Goal: Transaction & Acquisition: Purchase product/service

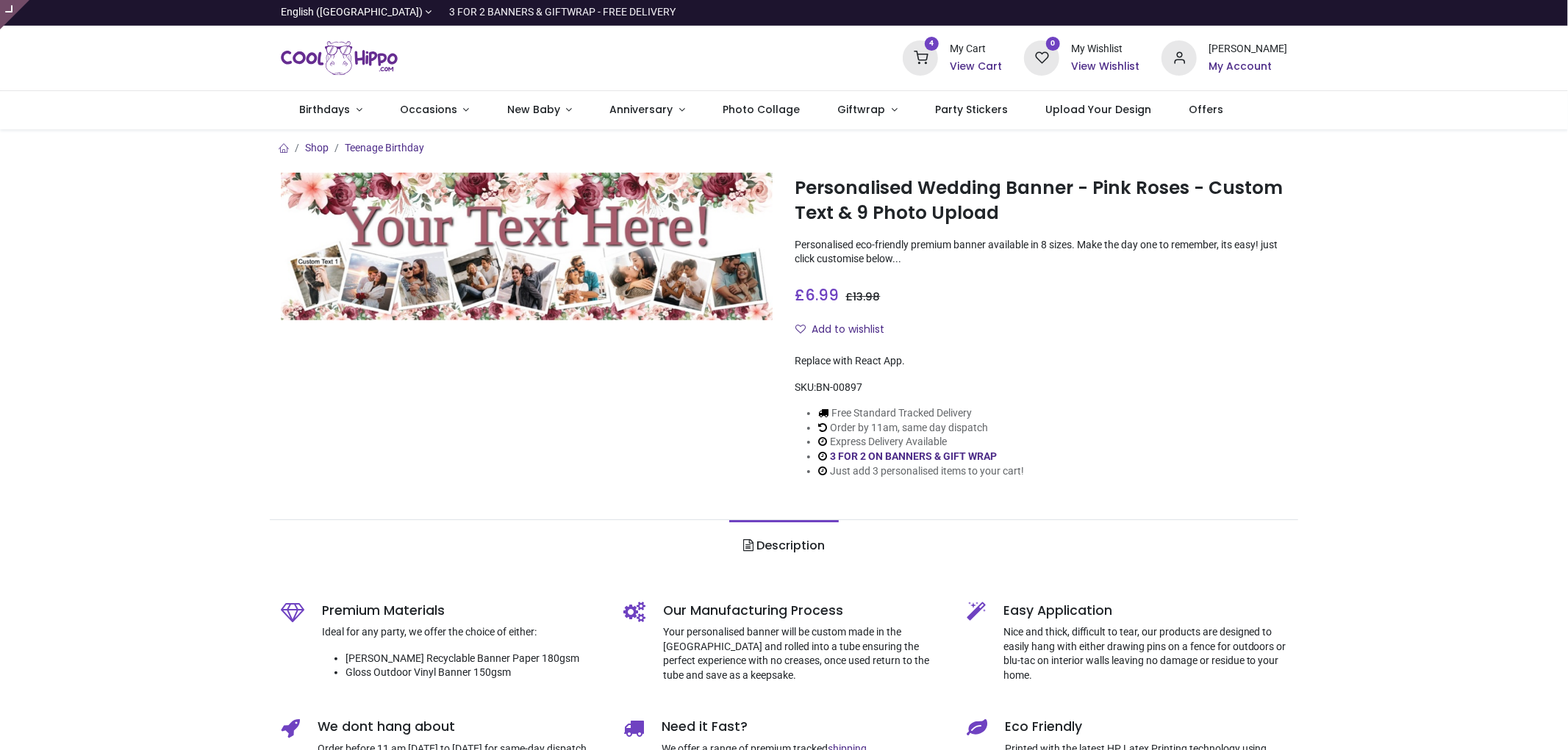
type input "**********"
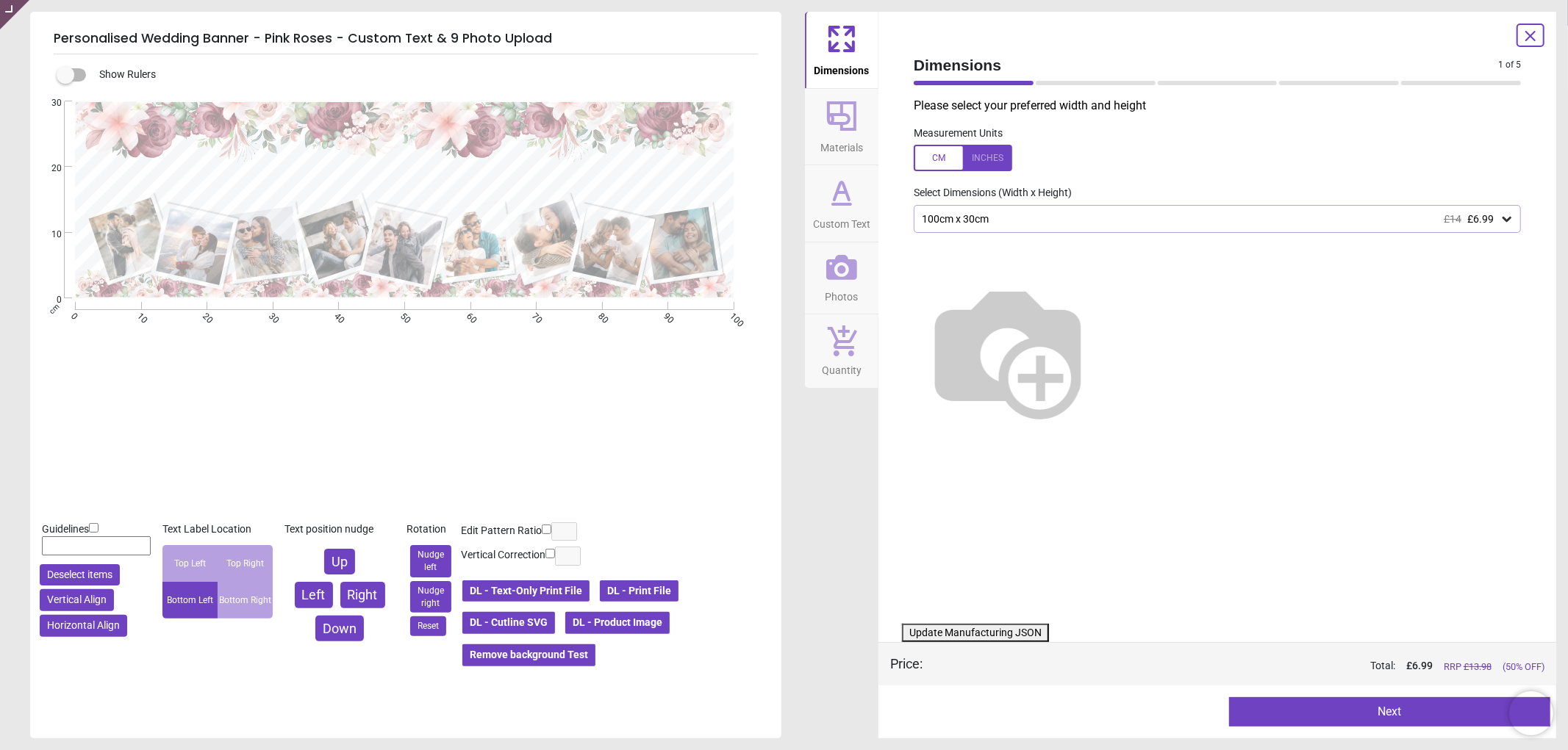
type textarea "**********"
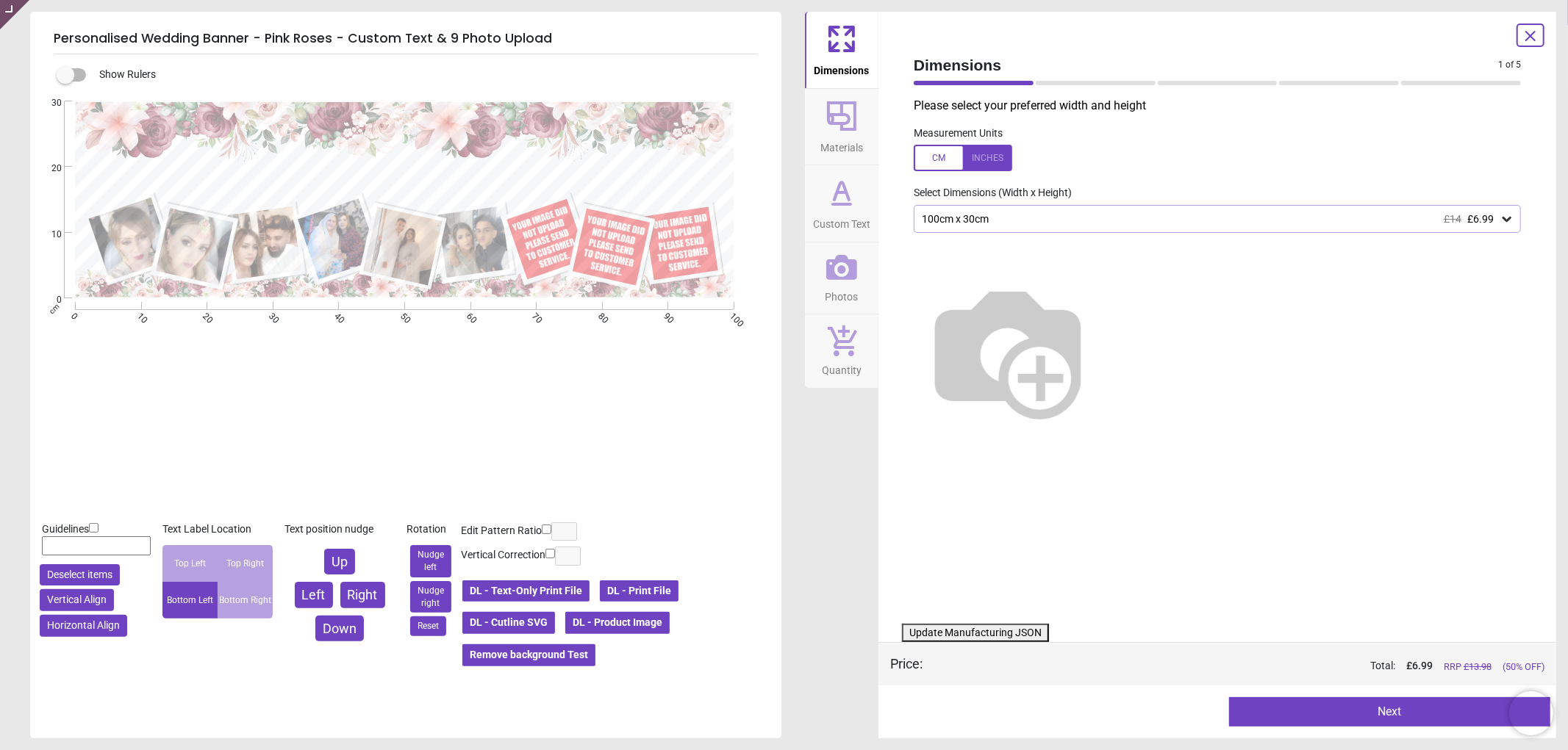
click at [854, 284] on span "Photos" at bounding box center [842, 294] width 33 height 22
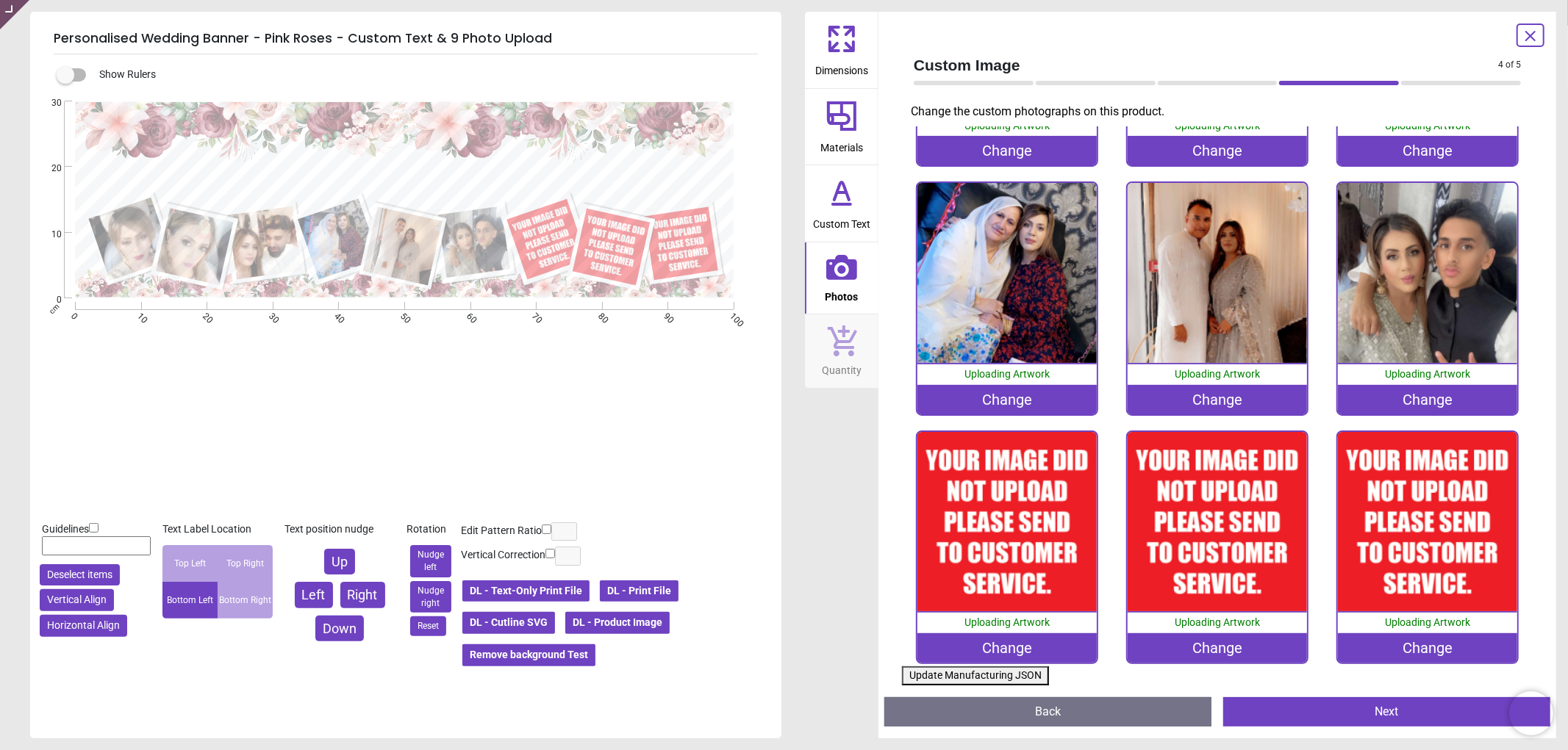
scroll to position [200, 0]
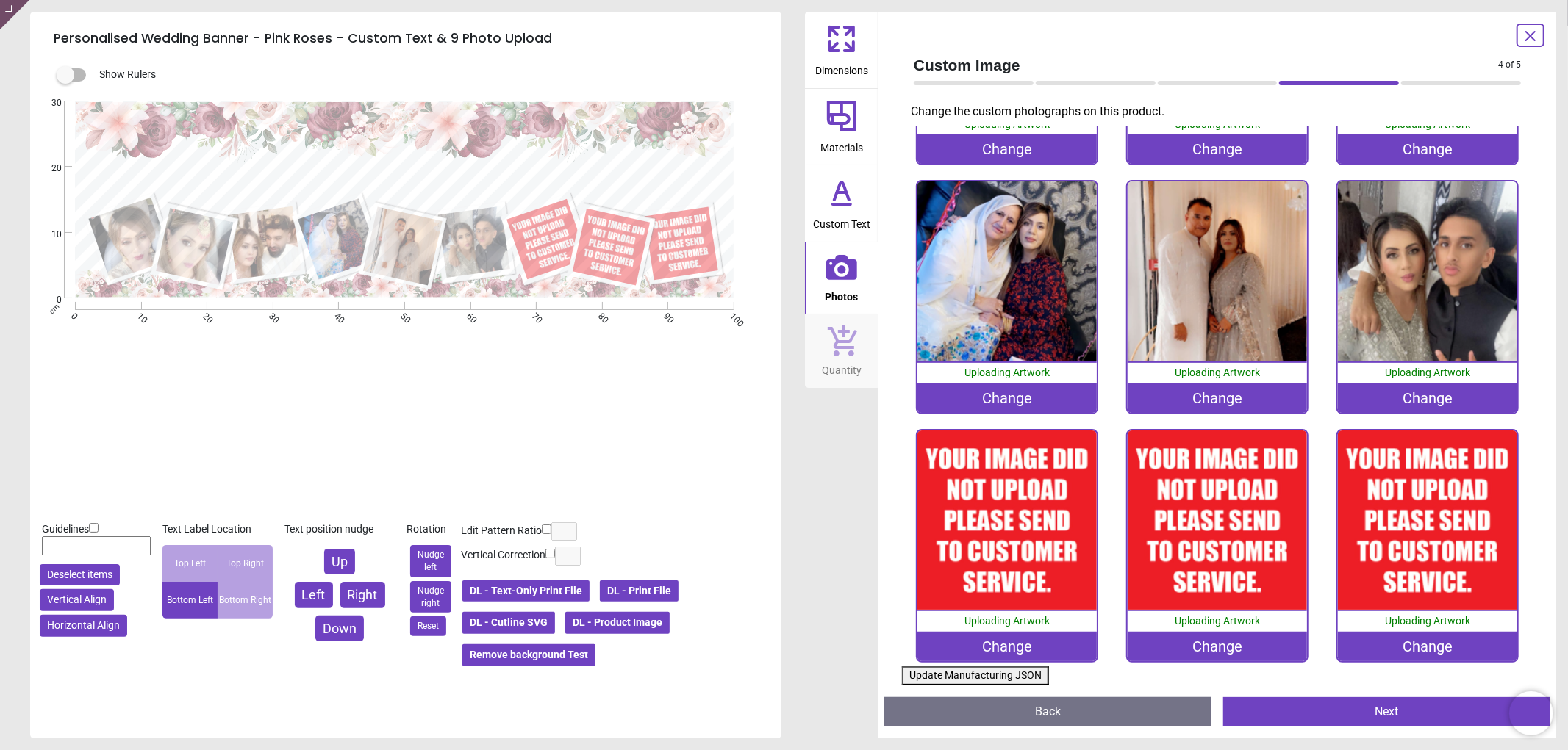
click at [1014, 644] on div "Change" at bounding box center [1007, 647] width 180 height 29
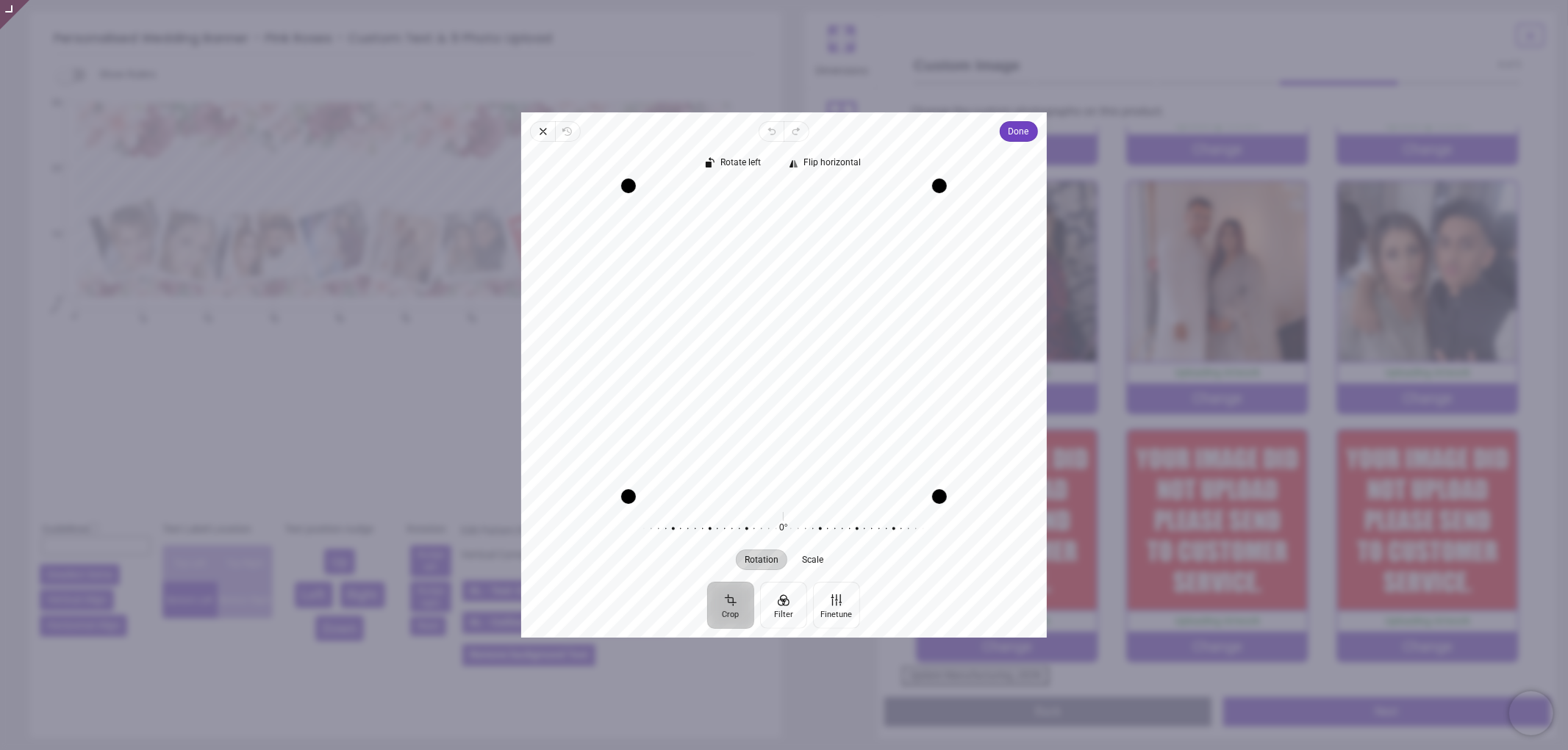
click at [858, 346] on div "Recenter" at bounding box center [784, 341] width 502 height 311
drag, startPoint x: 865, startPoint y: 317, endPoint x: 865, endPoint y: 362, distance: 45.0
click at [865, 362] on div "Recenter" at bounding box center [784, 341] width 502 height 311
drag, startPoint x: 835, startPoint y: 331, endPoint x: 818, endPoint y: 326, distance: 17.7
click at [818, 326] on div "Recenter" at bounding box center [784, 341] width 502 height 311
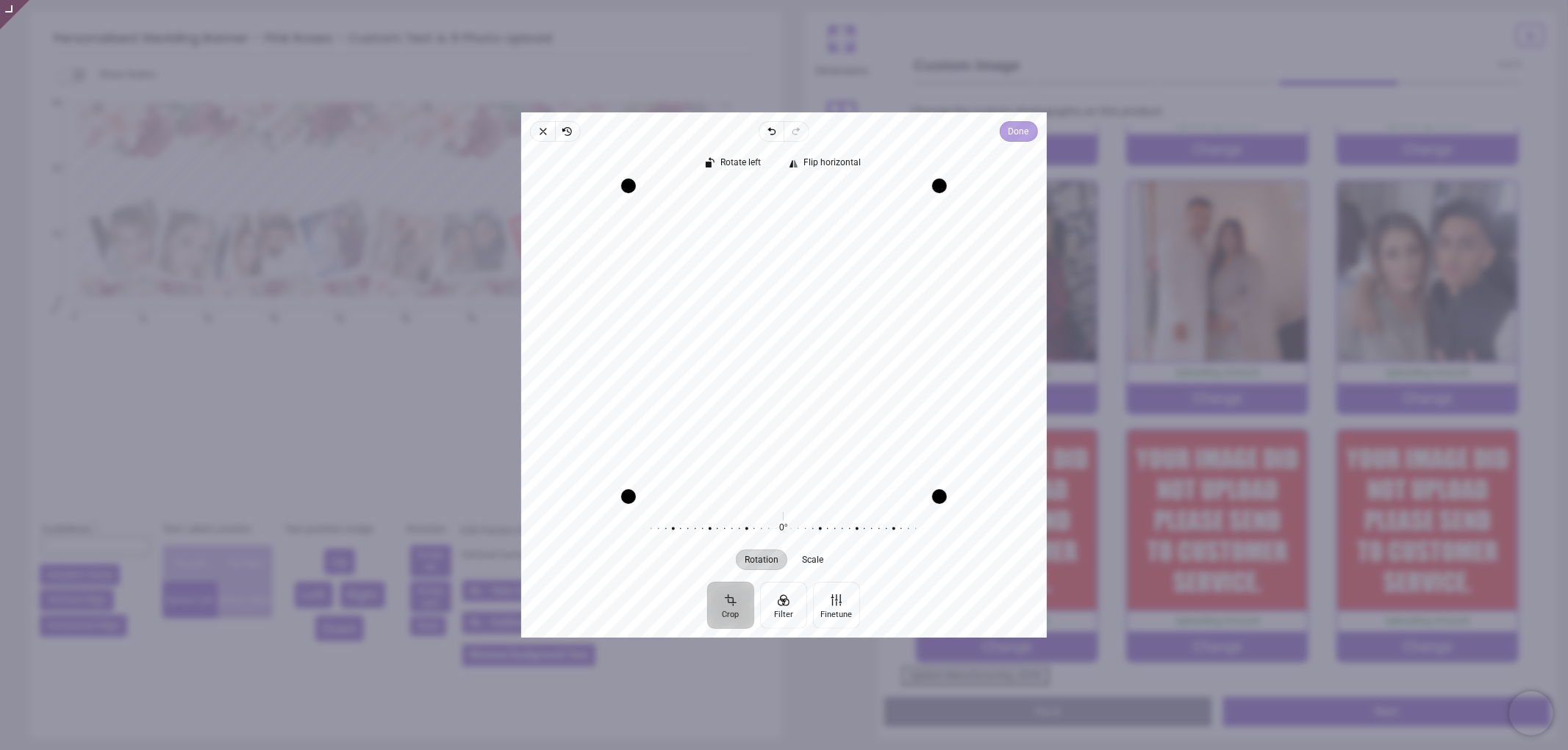
click at [1019, 127] on span "Done" at bounding box center [1018, 132] width 20 height 18
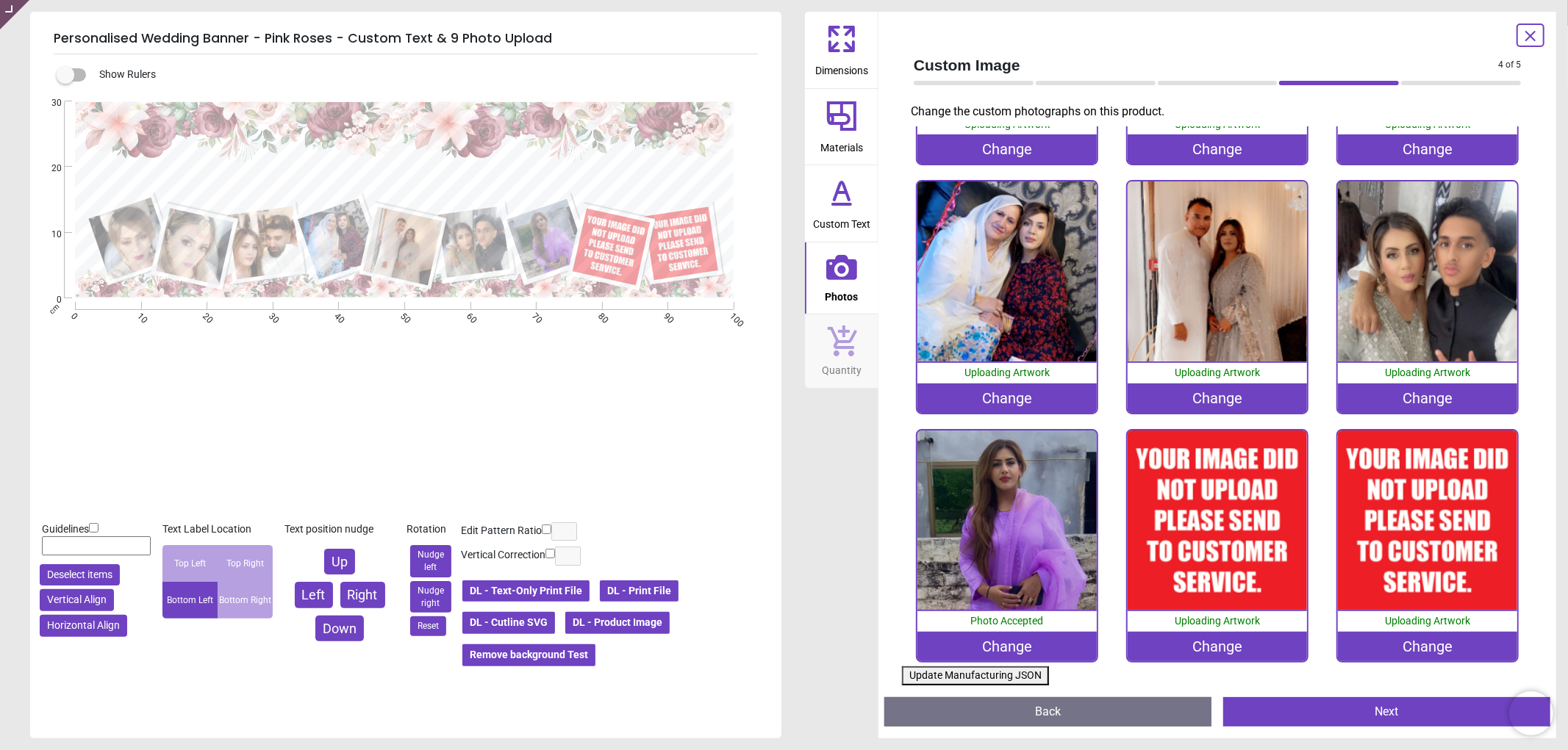
click at [1218, 635] on div "Change" at bounding box center [1217, 647] width 180 height 29
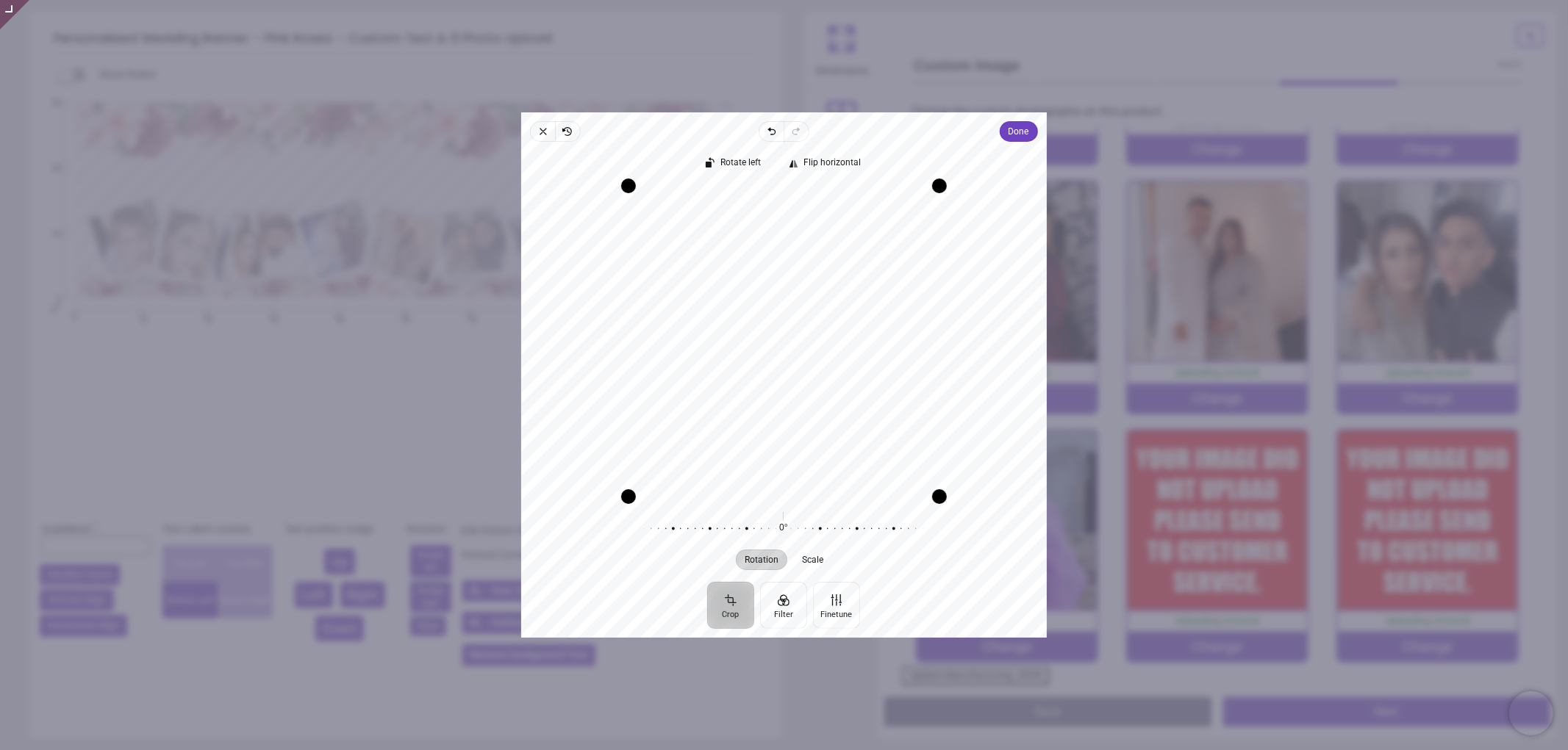
drag, startPoint x: 846, startPoint y: 353, endPoint x: 823, endPoint y: 378, distance: 34.0
click at [823, 378] on div "Recenter" at bounding box center [784, 341] width 502 height 311
click at [1022, 134] on span "Done" at bounding box center [1018, 132] width 20 height 18
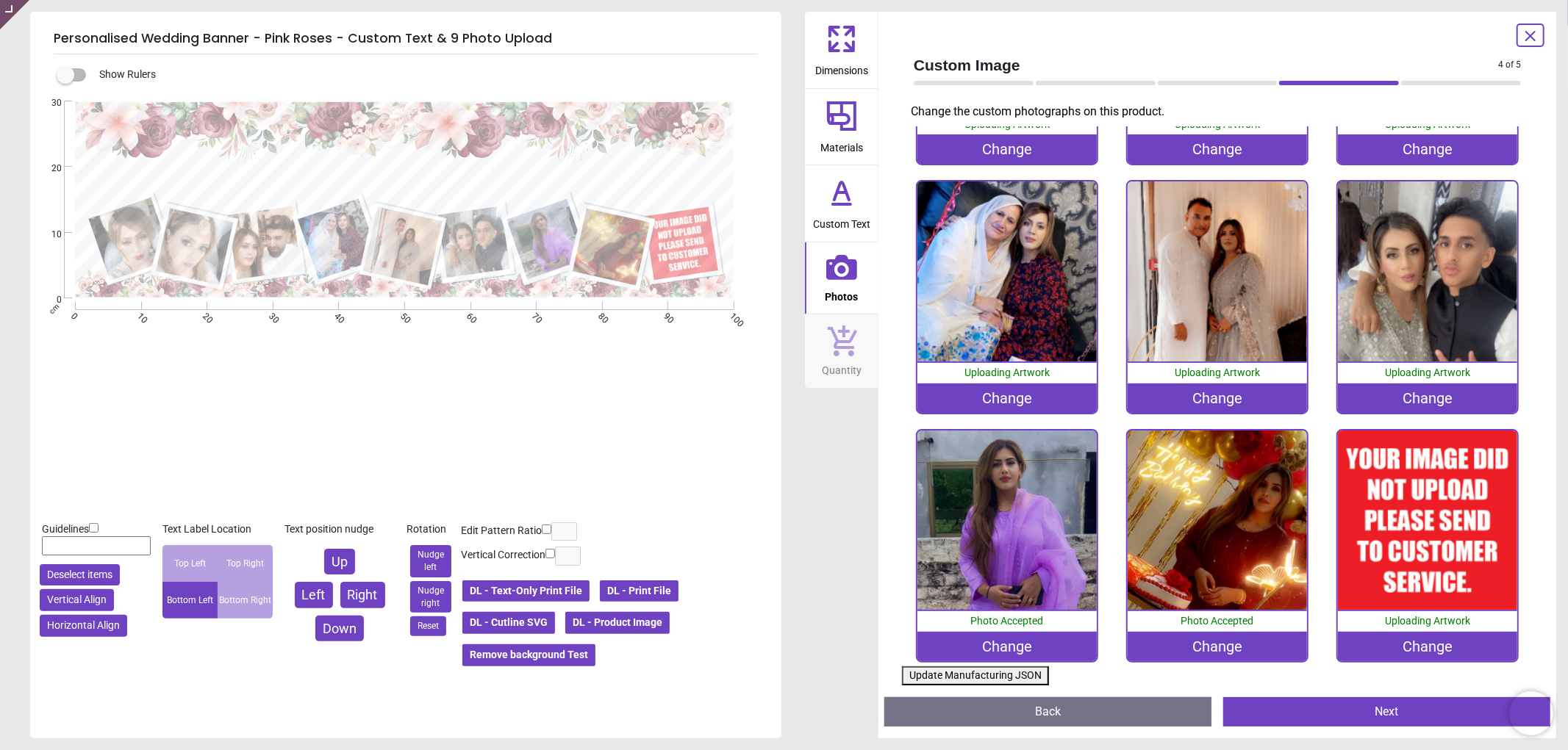
click at [1416, 640] on div "Change" at bounding box center [1427, 647] width 180 height 29
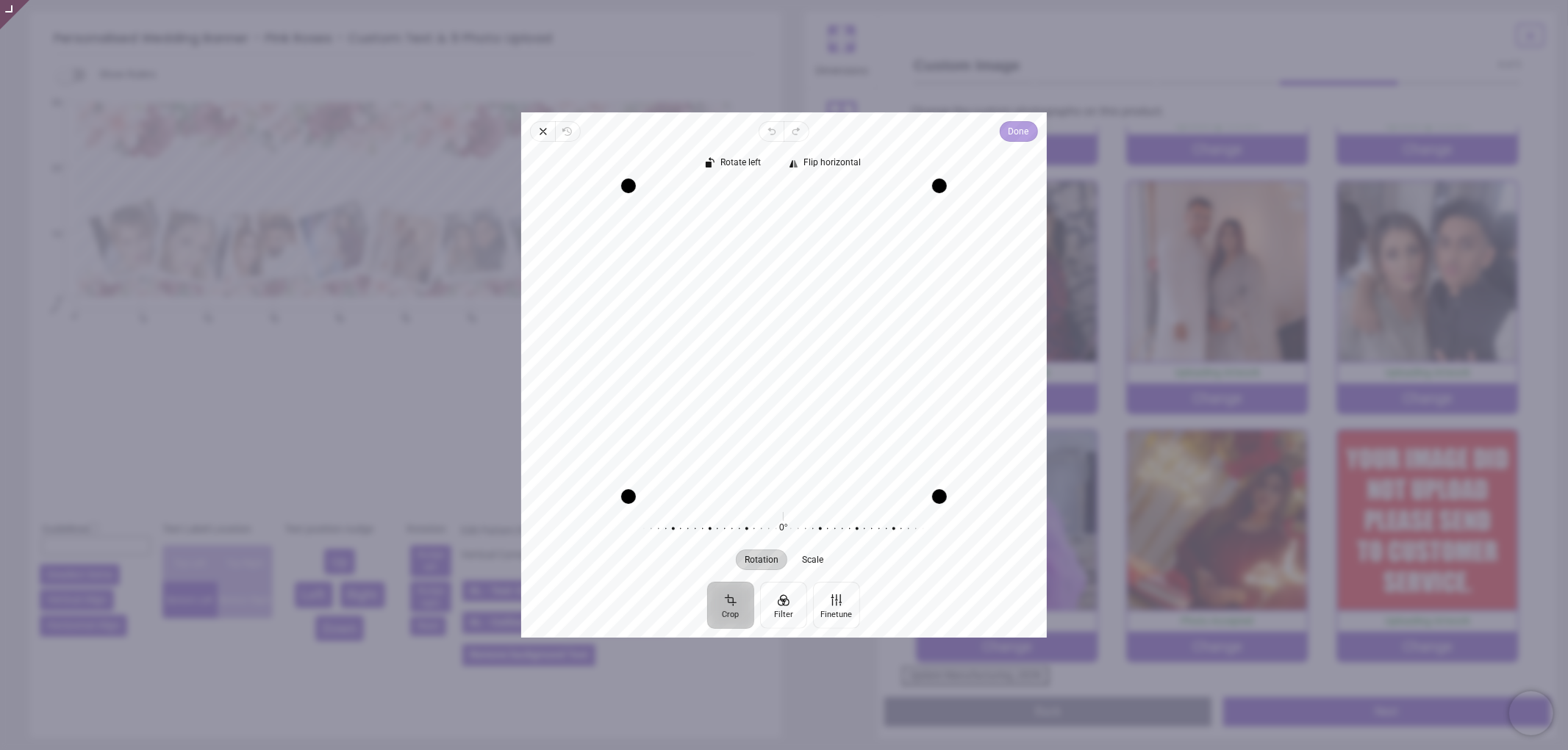
click at [1002, 128] on button "Done" at bounding box center [1018, 131] width 38 height 20
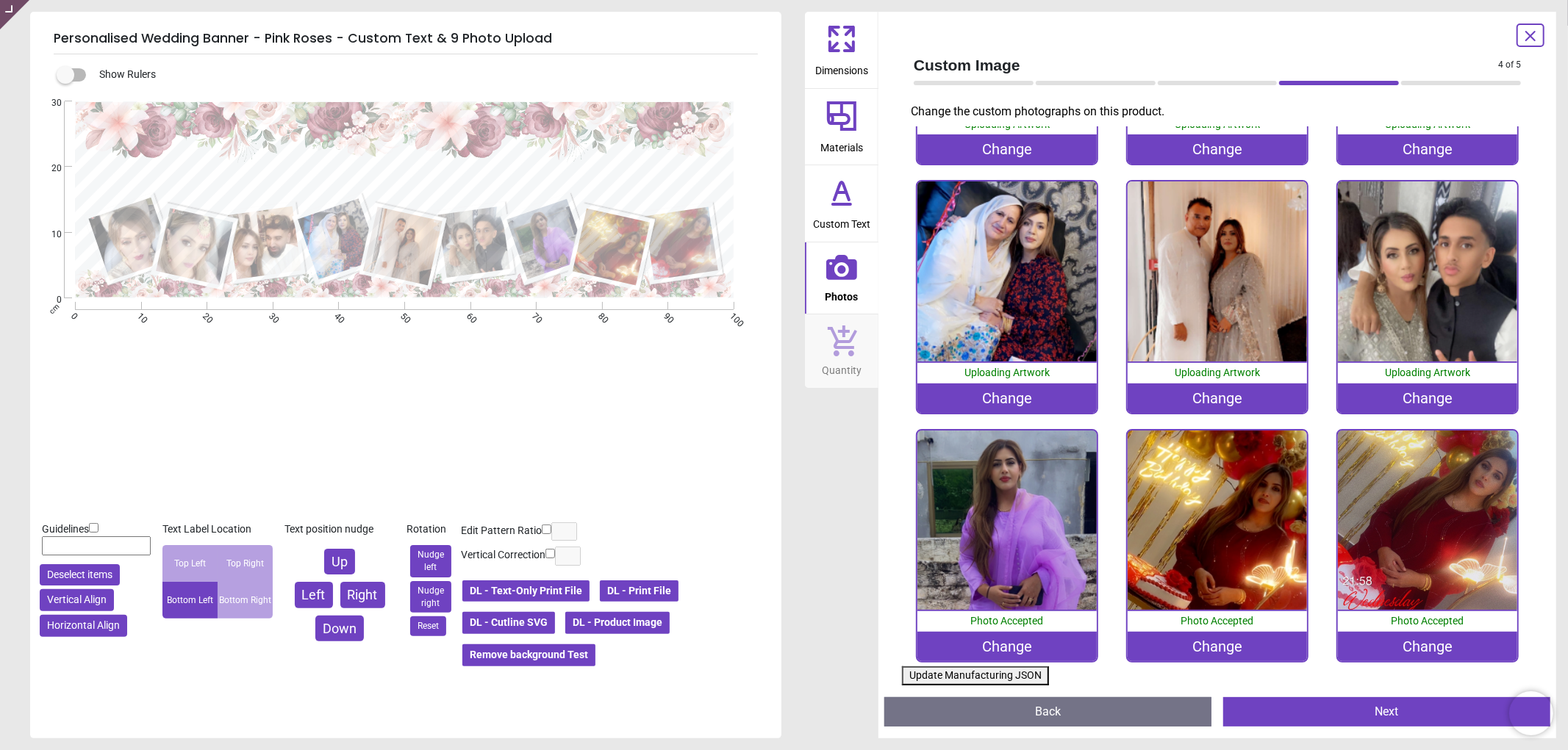
click at [949, 678] on button "Update Manufacturing JSON" at bounding box center [976, 676] width 147 height 19
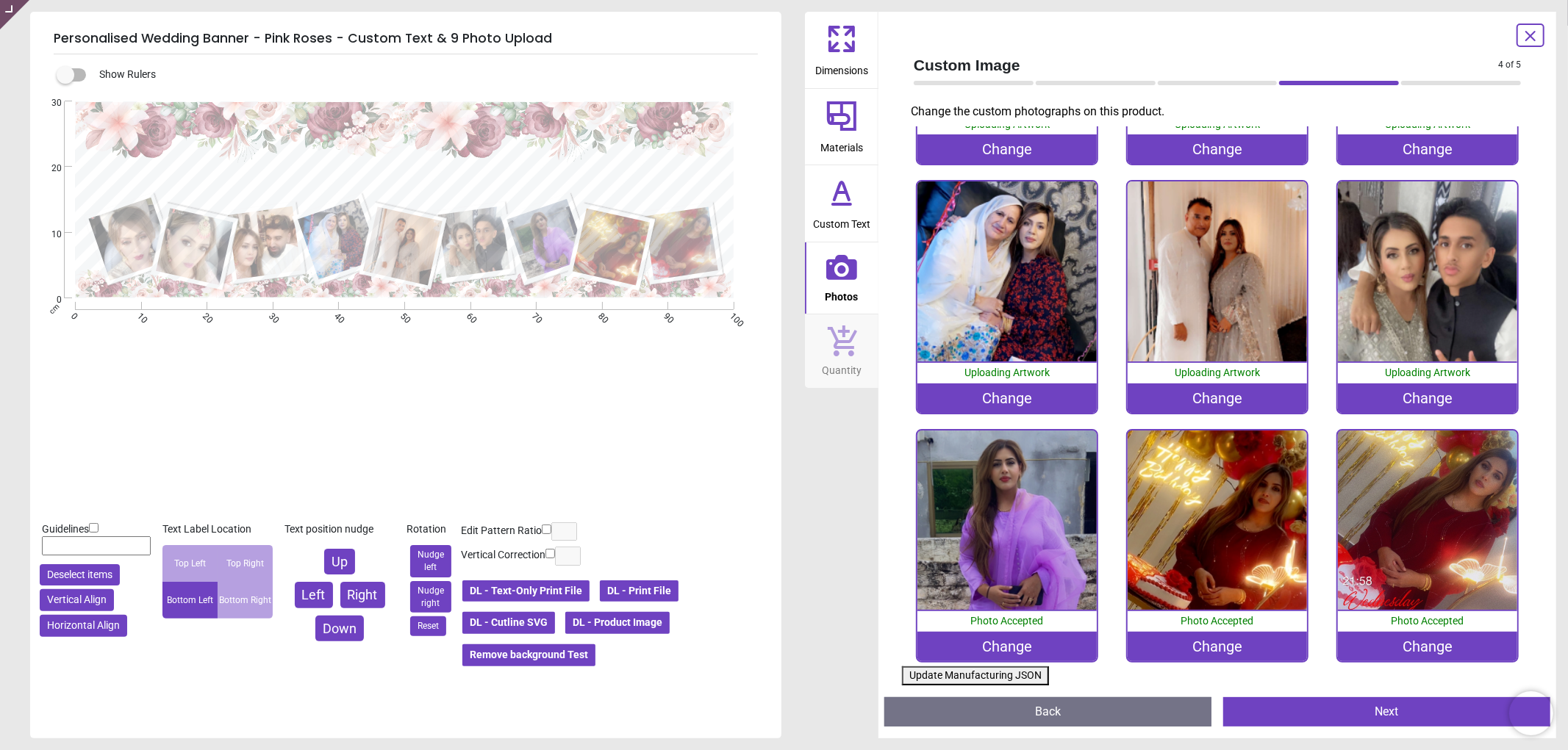
click at [982, 676] on button "Update Manufacturing JSON" at bounding box center [976, 676] width 147 height 19
